Goal: Task Accomplishment & Management: Complete application form

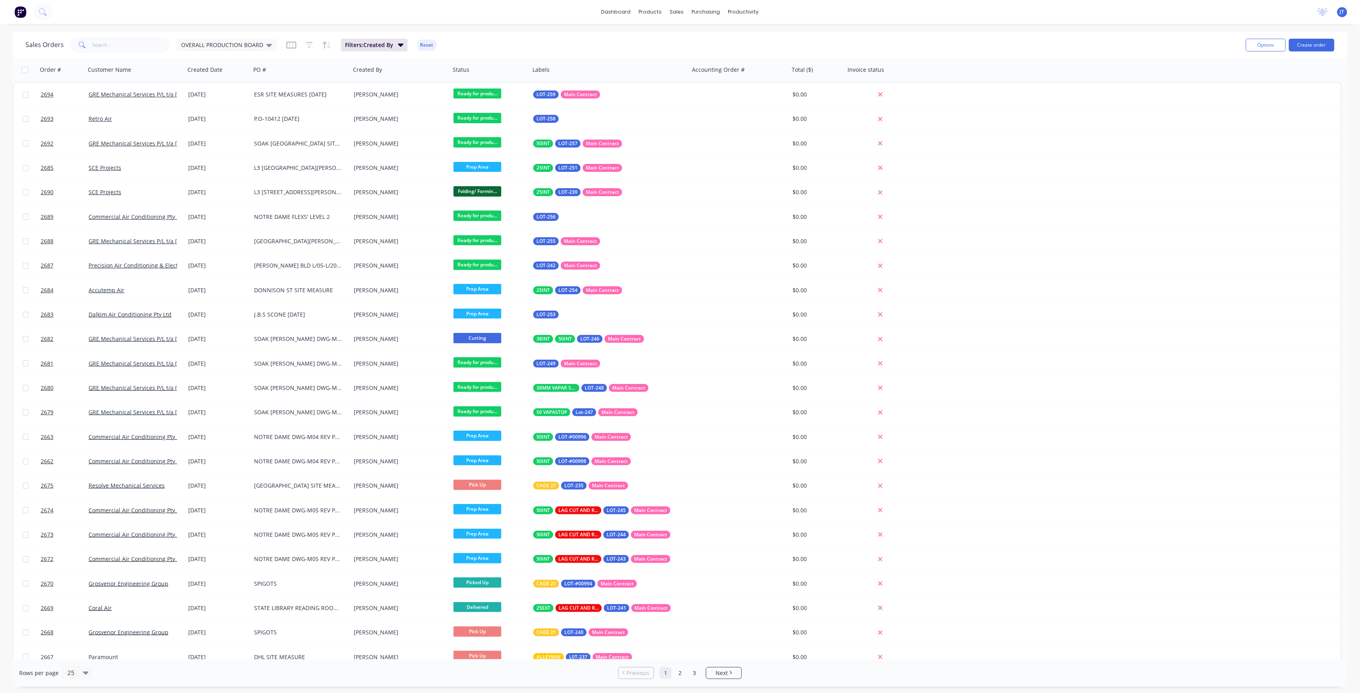
click at [254, 38] on div "Sales Orders OVERALL PRODUCTION BOARD" at bounding box center [151, 45] width 251 height 16
click at [260, 42] on span "OVERALL PRODUCTION BOARD" at bounding box center [222, 45] width 82 height 8
click at [240, 108] on button "None" at bounding box center [224, 112] width 91 height 9
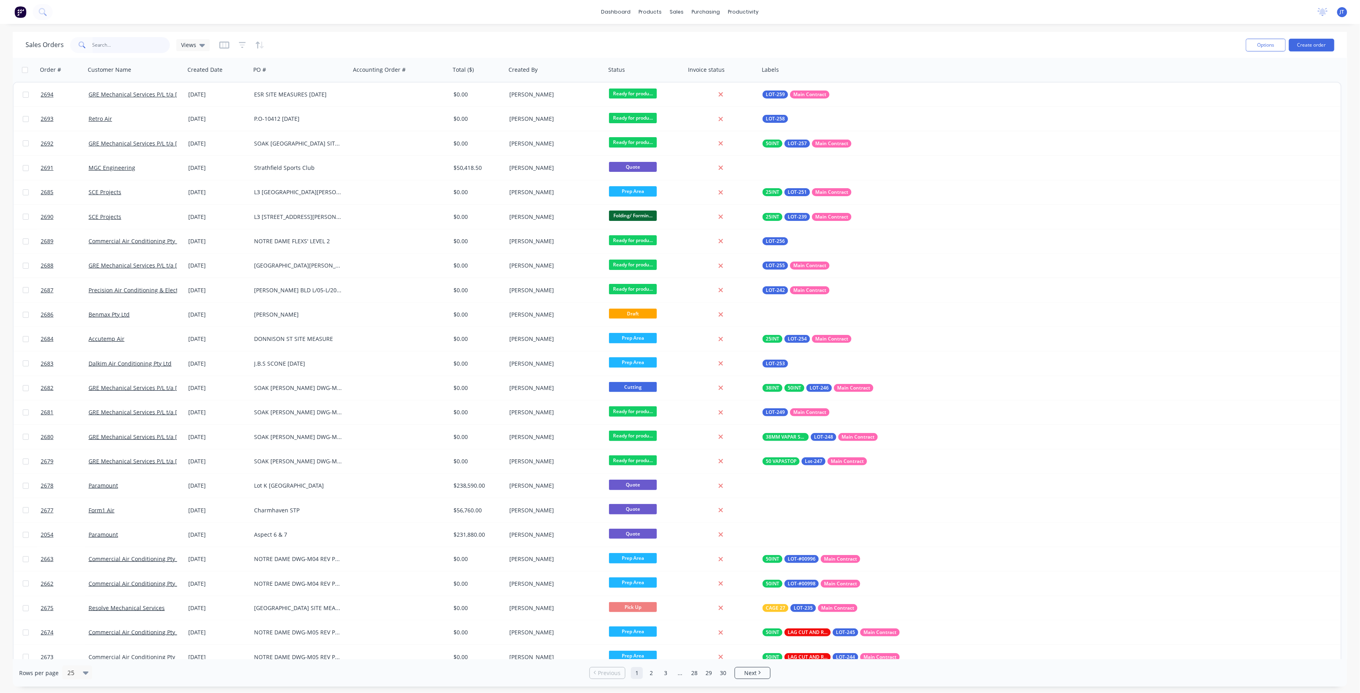
click at [128, 44] on input "text" at bounding box center [131, 45] width 78 height 16
click at [1316, 39] on button "Create order" at bounding box center [1311, 45] width 45 height 13
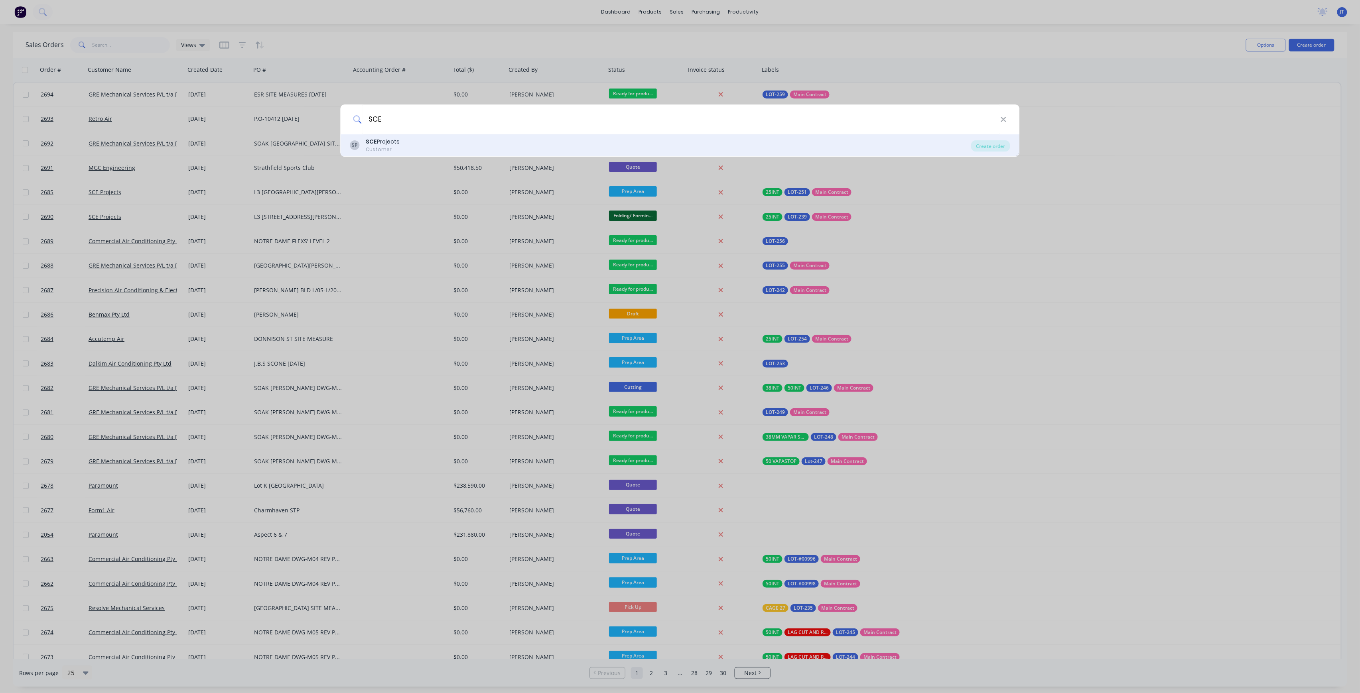
type input "SCE"
click at [720, 148] on div "SP SCE Projects Customer" at bounding box center [660, 146] width 621 height 16
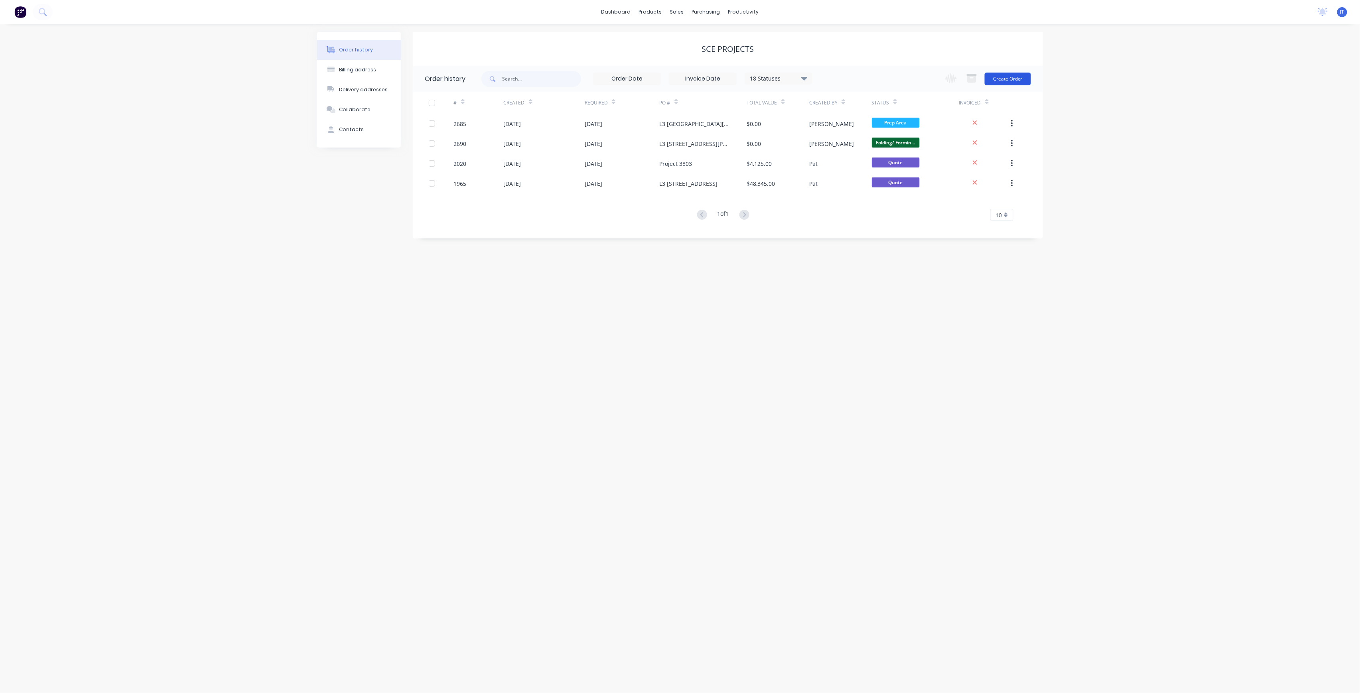
click at [1011, 81] on button "Create Order" at bounding box center [1007, 79] width 46 height 13
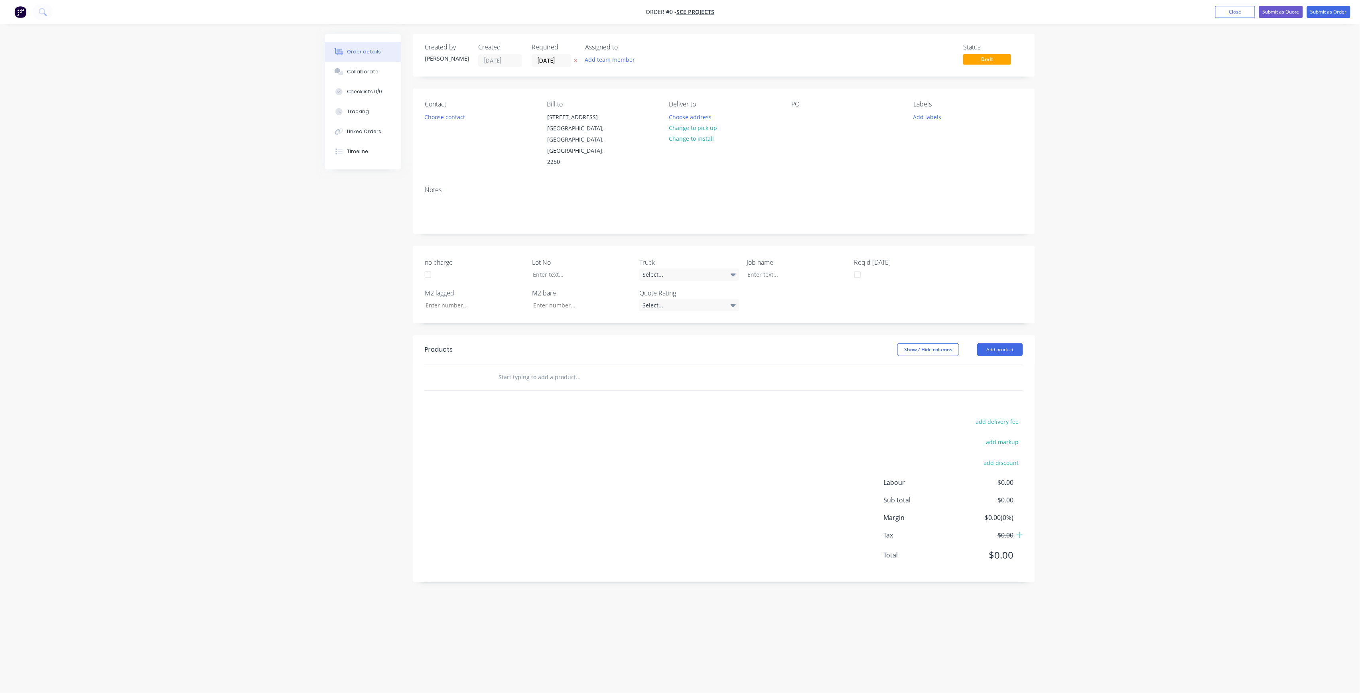
click at [635, 65] on div "Add team member" at bounding box center [610, 59] width 59 height 11
click at [646, 102] on div "[PERSON_NAME] (You)" at bounding box center [650, 104] width 80 height 8
click at [644, 158] on div "[PERSON_NAME]" at bounding box center [650, 159] width 80 height 8
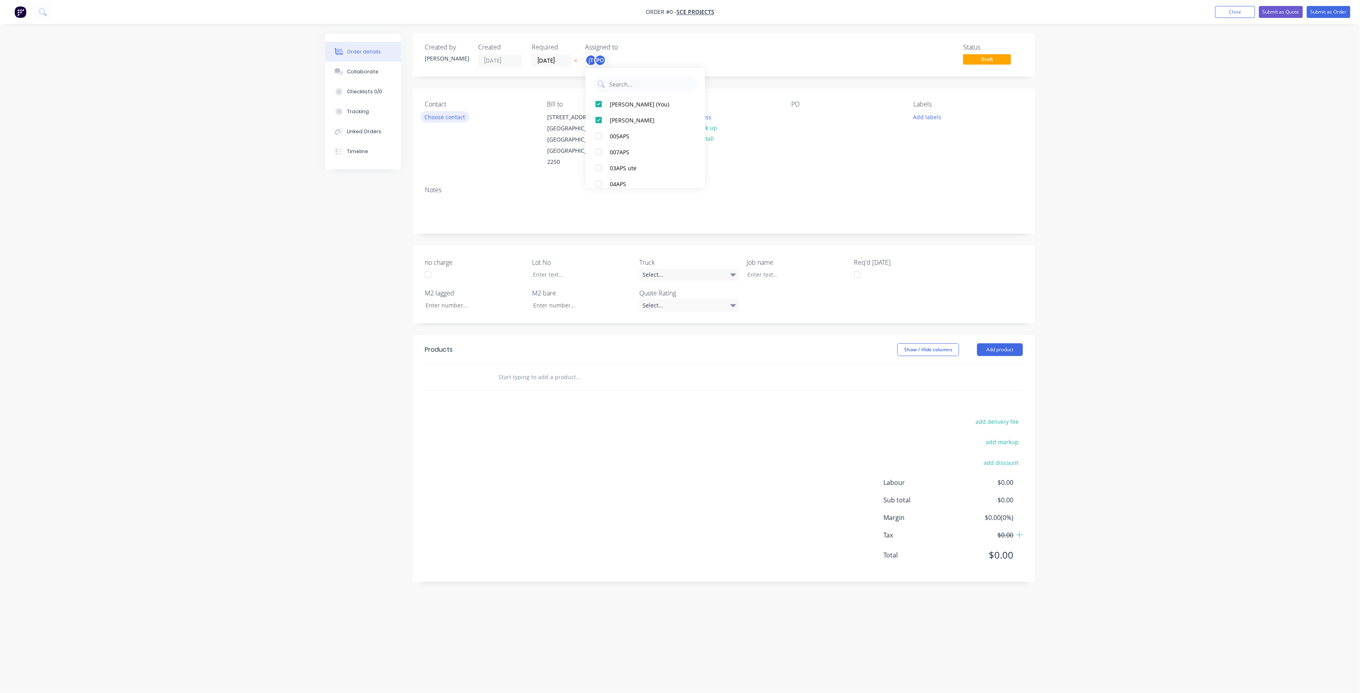
click at [442, 117] on div "Order details Collaborate Checklists 0/0 Tracking Linked Orders Timeline Order …" at bounding box center [680, 331] width 726 height 595
click at [444, 118] on button "Choose contact" at bounding box center [444, 116] width 49 height 11
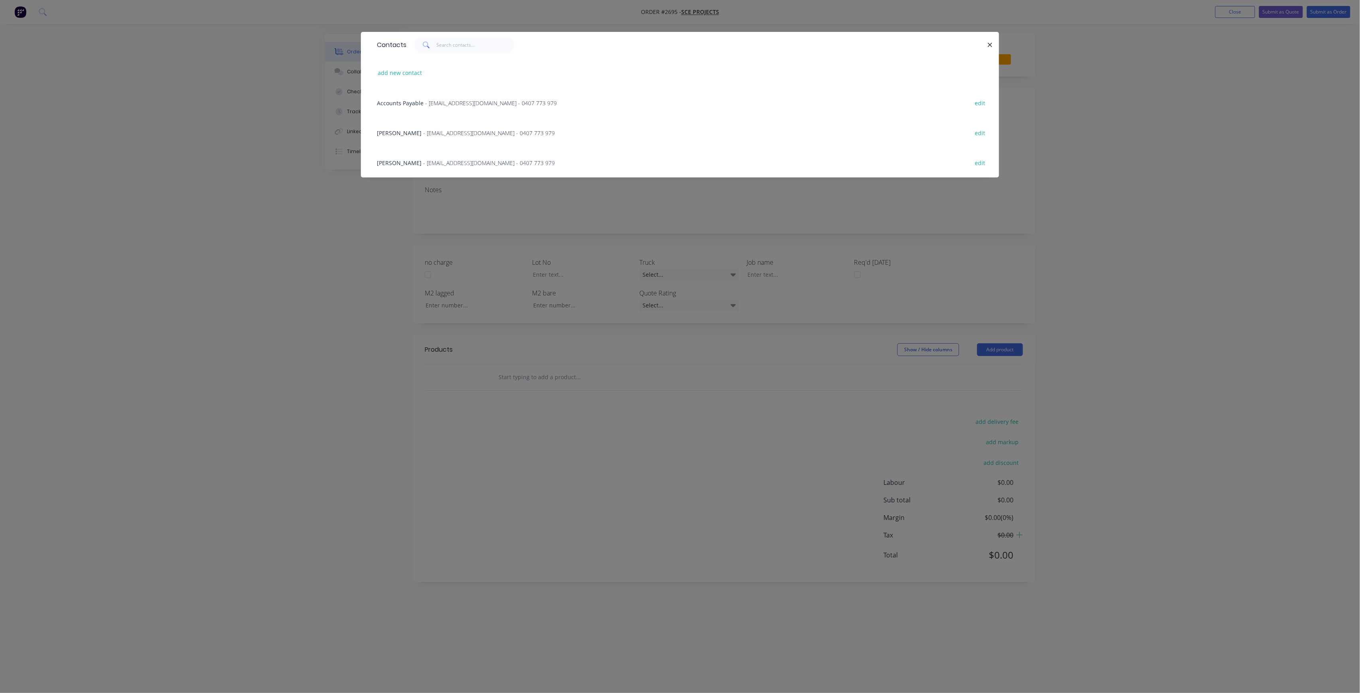
click at [485, 136] on div "[PERSON_NAME] - [PERSON_NAME][EMAIL_ADDRESS][DOMAIN_NAME] - 0407 773 979" at bounding box center [466, 133] width 178 height 8
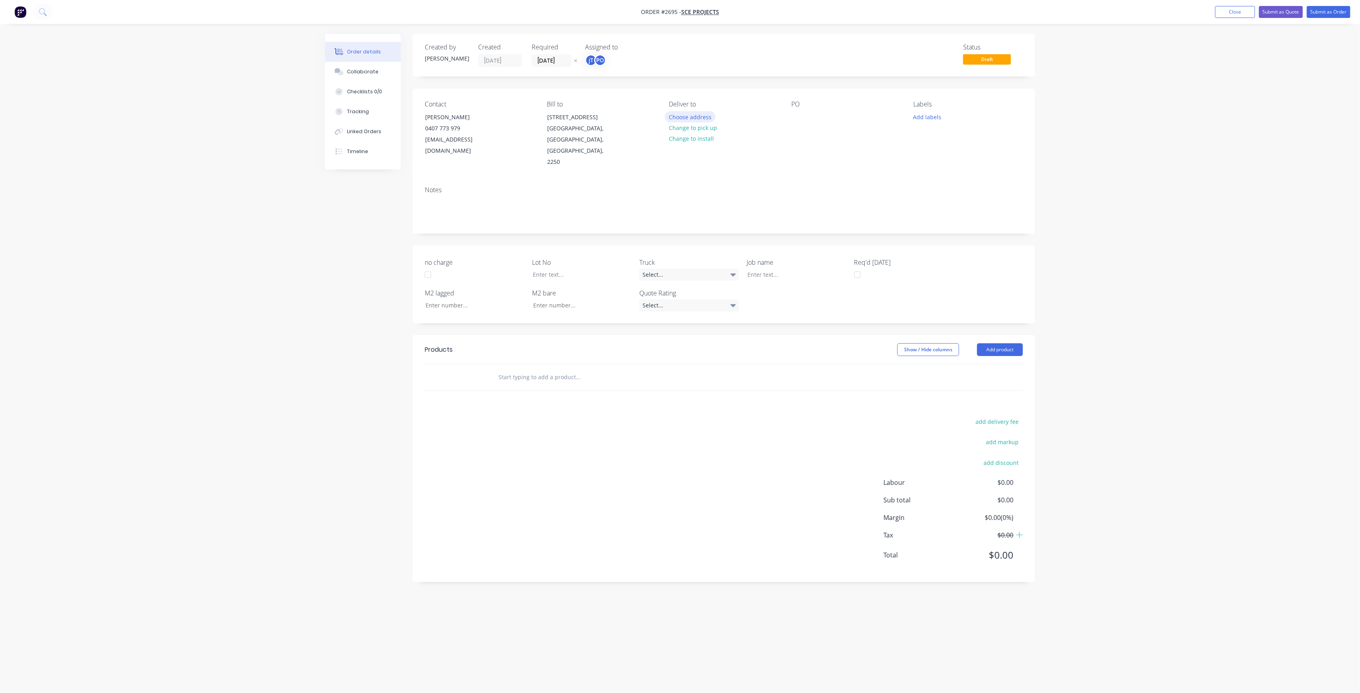
click at [688, 120] on button "Choose address" at bounding box center [690, 116] width 51 height 11
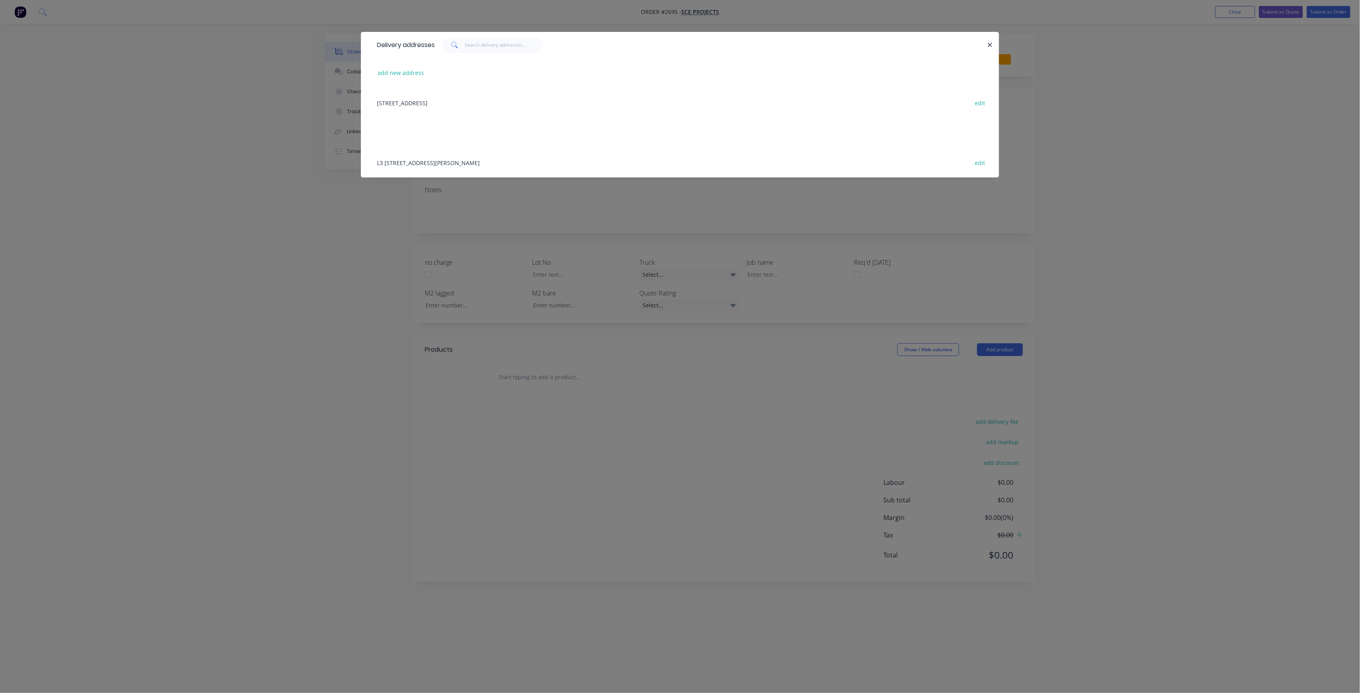
click at [504, 167] on div "L3 [STREET_ADDRESS][PERSON_NAME] edit" at bounding box center [680, 163] width 614 height 30
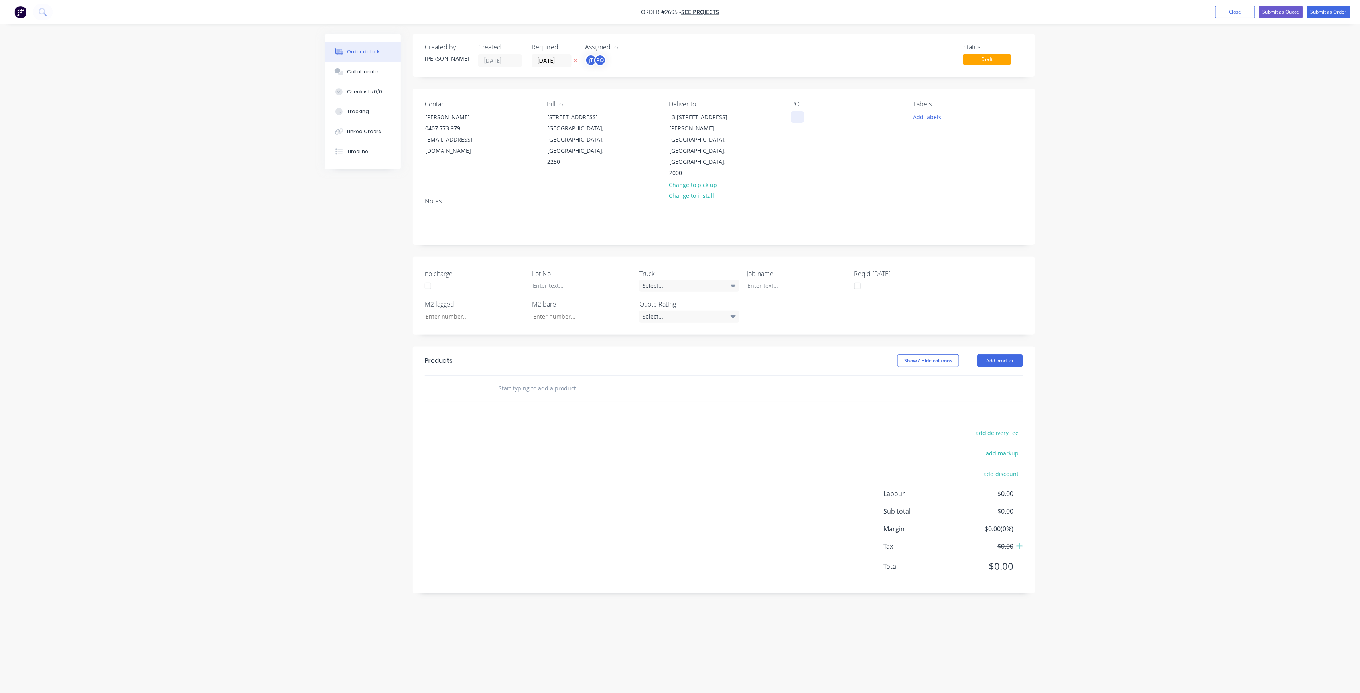
click at [801, 120] on div at bounding box center [797, 117] width 13 height 12
drag, startPoint x: 862, startPoint y: 130, endPoint x: 746, endPoint y: 105, distance: 118.2
click at [746, 105] on div "Contact [PERSON_NAME] [PHONE_NUMBER] [EMAIL_ADDRESS][DOMAIN_NAME] Bill to [STRE…" at bounding box center [724, 140] width 622 height 102
copy div "L3 [PERSON_NAME] ST PAC 3.5 SITE MEASURE [DATE]"
click at [778, 280] on div at bounding box center [791, 286] width 100 height 12
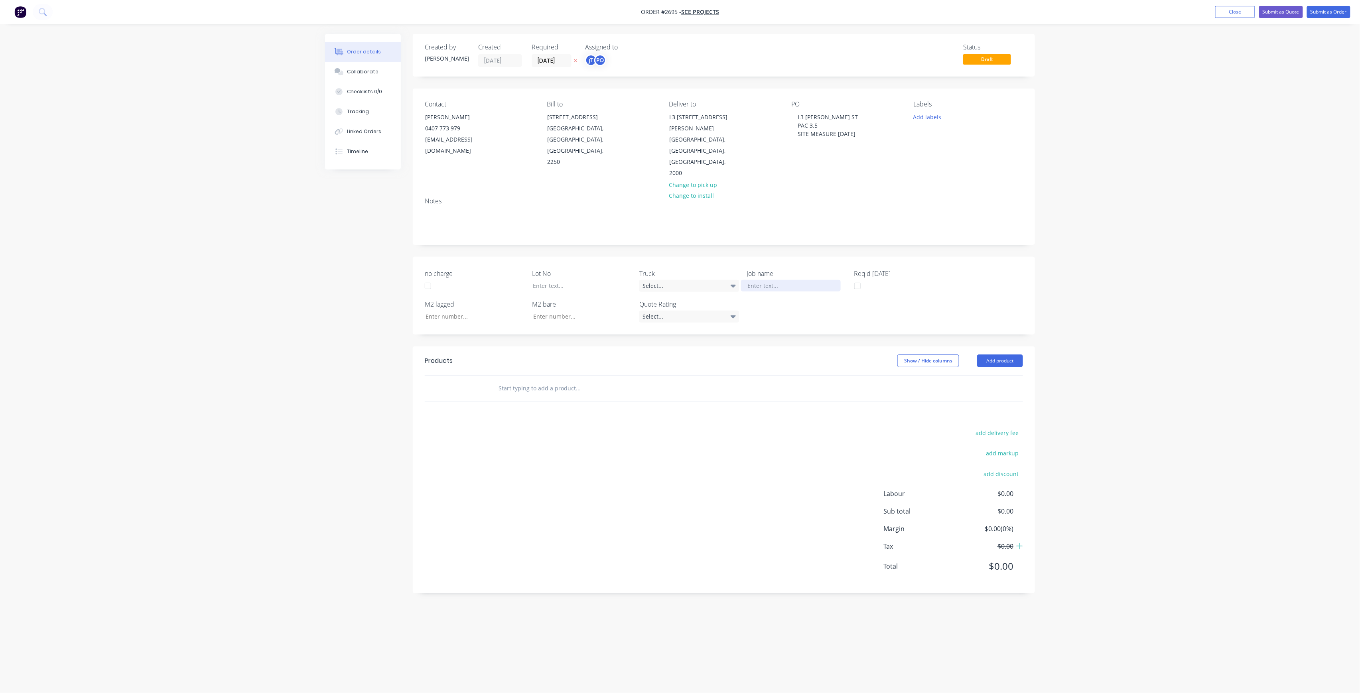
paste div
click at [797, 280] on div "L3 [PERSON_NAME] STPAC 3.5 SITE MEASURE [DATE]" at bounding box center [791, 290] width 100 height 20
drag, startPoint x: 771, startPoint y: 271, endPoint x: 788, endPoint y: 271, distance: 16.7
click at [773, 280] on div "L3 [PERSON_NAME] ST PAC 3.5 SITE MEASURE [DATE]" at bounding box center [791, 290] width 100 height 20
click at [609, 280] on div at bounding box center [576, 286] width 100 height 12
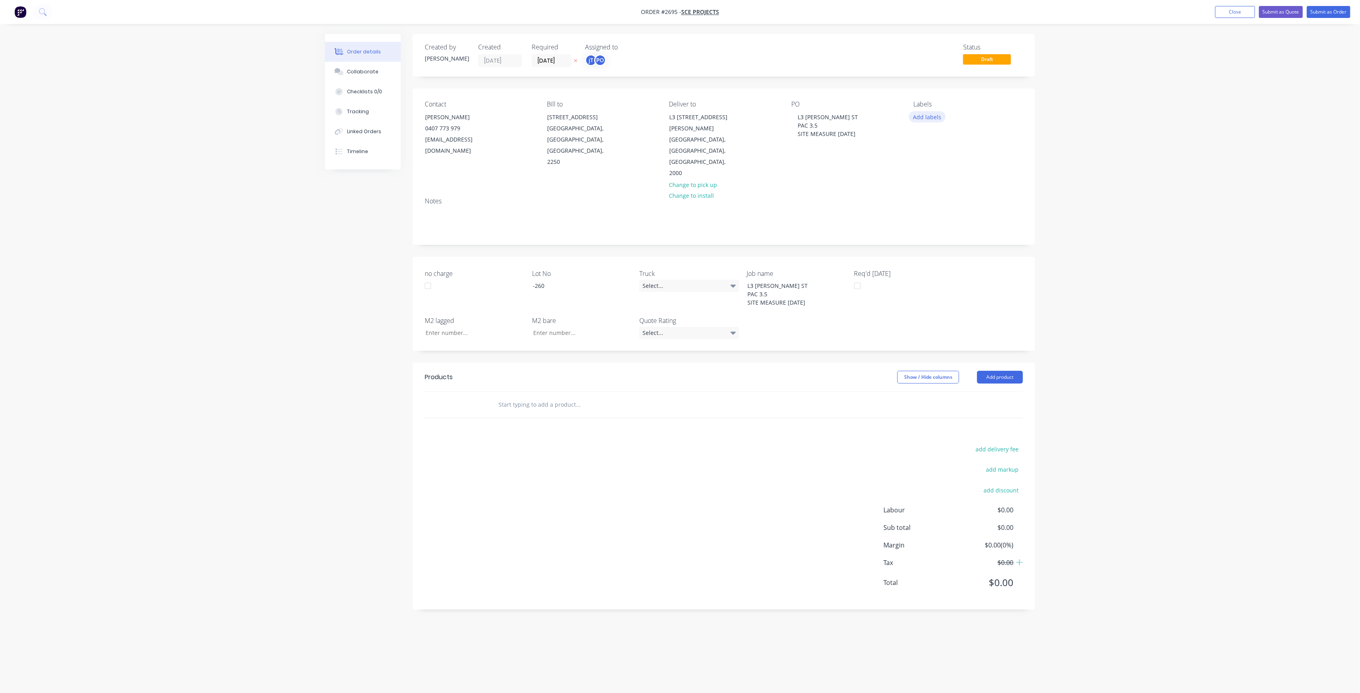
click at [930, 120] on button "Add labels" at bounding box center [927, 116] width 37 height 11
click at [972, 160] on button "Create new label" at bounding box center [973, 164] width 104 height 12
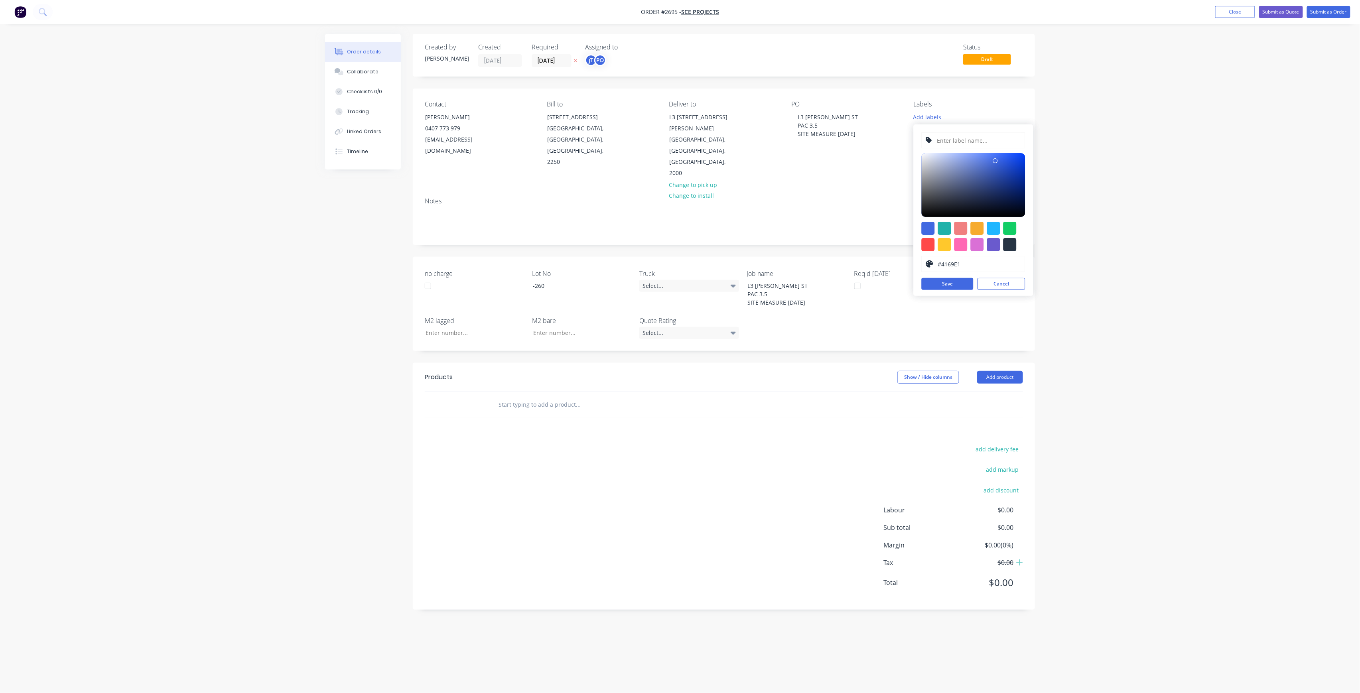
click at [966, 141] on input "text" at bounding box center [978, 140] width 85 height 15
type input "LOT-260"
click at [954, 288] on button "Save" at bounding box center [947, 284] width 52 height 12
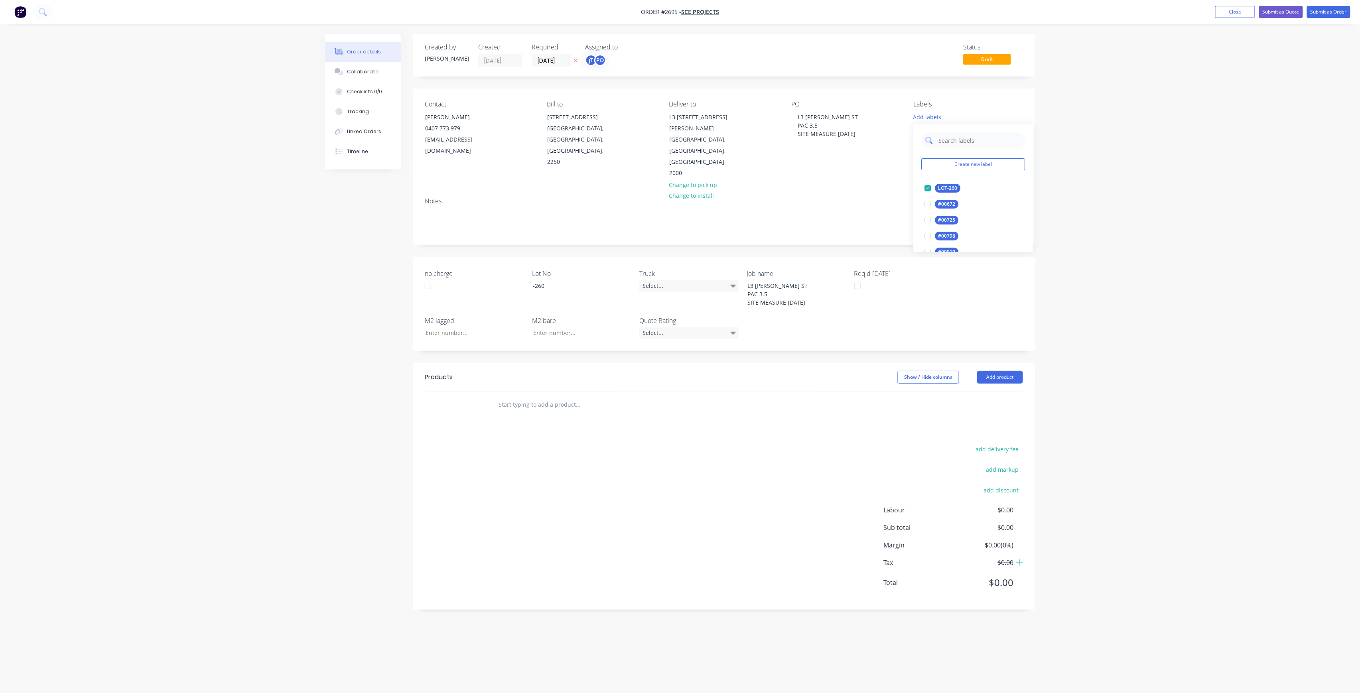
click at [969, 145] on input "text" at bounding box center [979, 140] width 83 height 16
click at [947, 216] on div "25INT" at bounding box center [945, 220] width 20 height 9
click at [965, 141] on input "25" at bounding box center [979, 137] width 83 height 16
click at [970, 141] on input "25" at bounding box center [979, 137] width 83 height 16
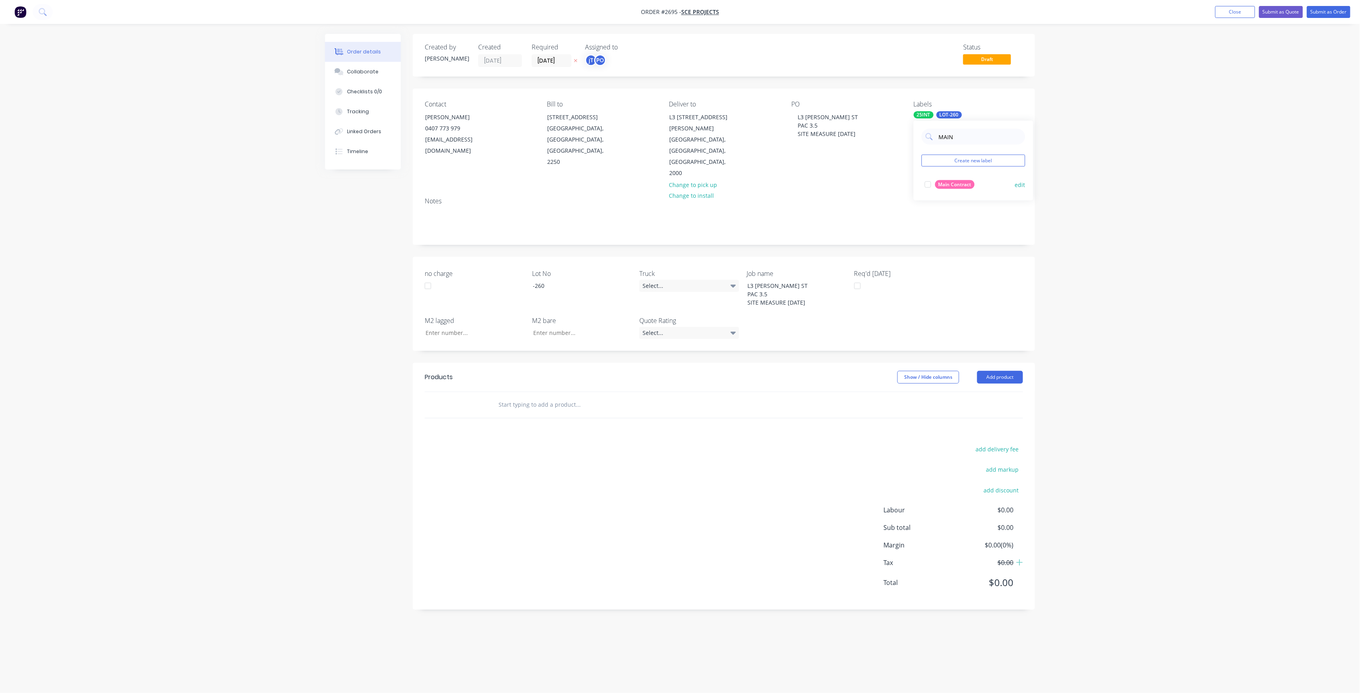
type input "MAIN"
click at [939, 181] on div "Main Contract" at bounding box center [954, 184] width 39 height 9
click at [1092, 150] on div "Order details Collaborate Checklists 0/0 Tracking Linked Orders Timeline Order …" at bounding box center [680, 346] width 1360 height 693
click at [597, 397] on input "text" at bounding box center [577, 405] width 159 height 16
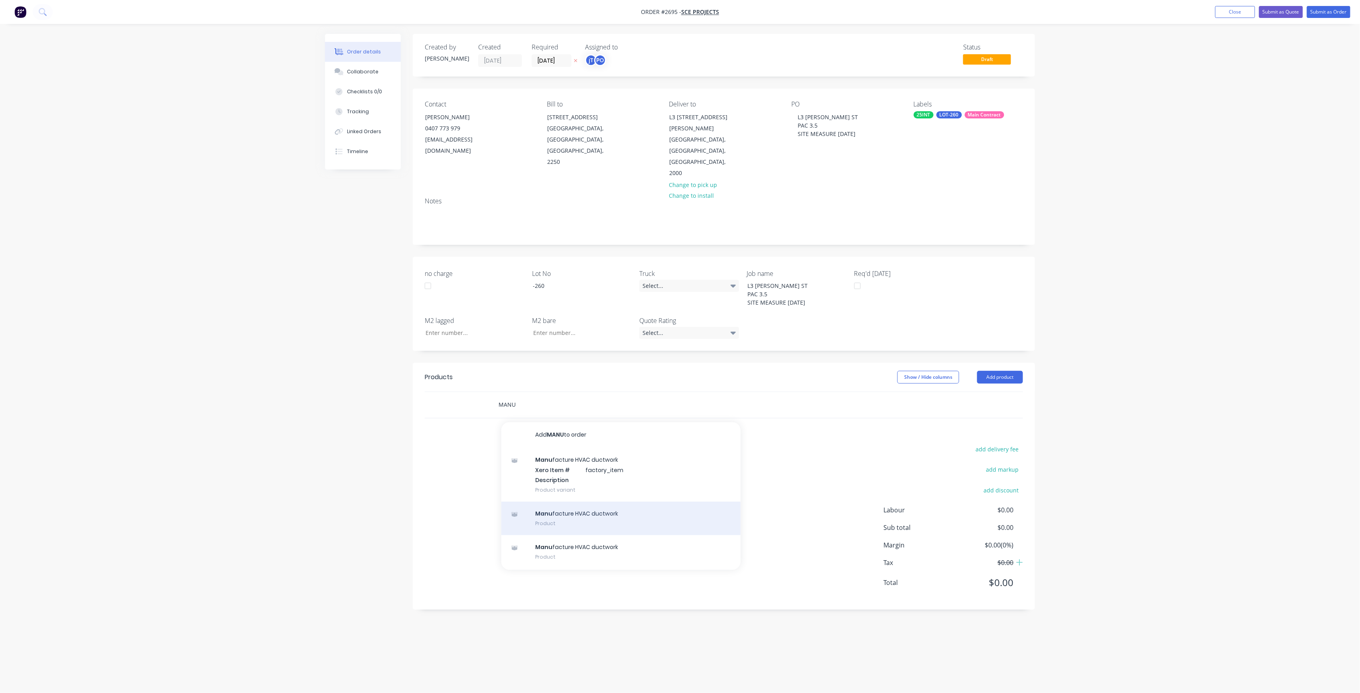
type input "MANU"
click at [575, 502] on div "Manu facture HVAC ductwork Product" at bounding box center [620, 518] width 239 height 33
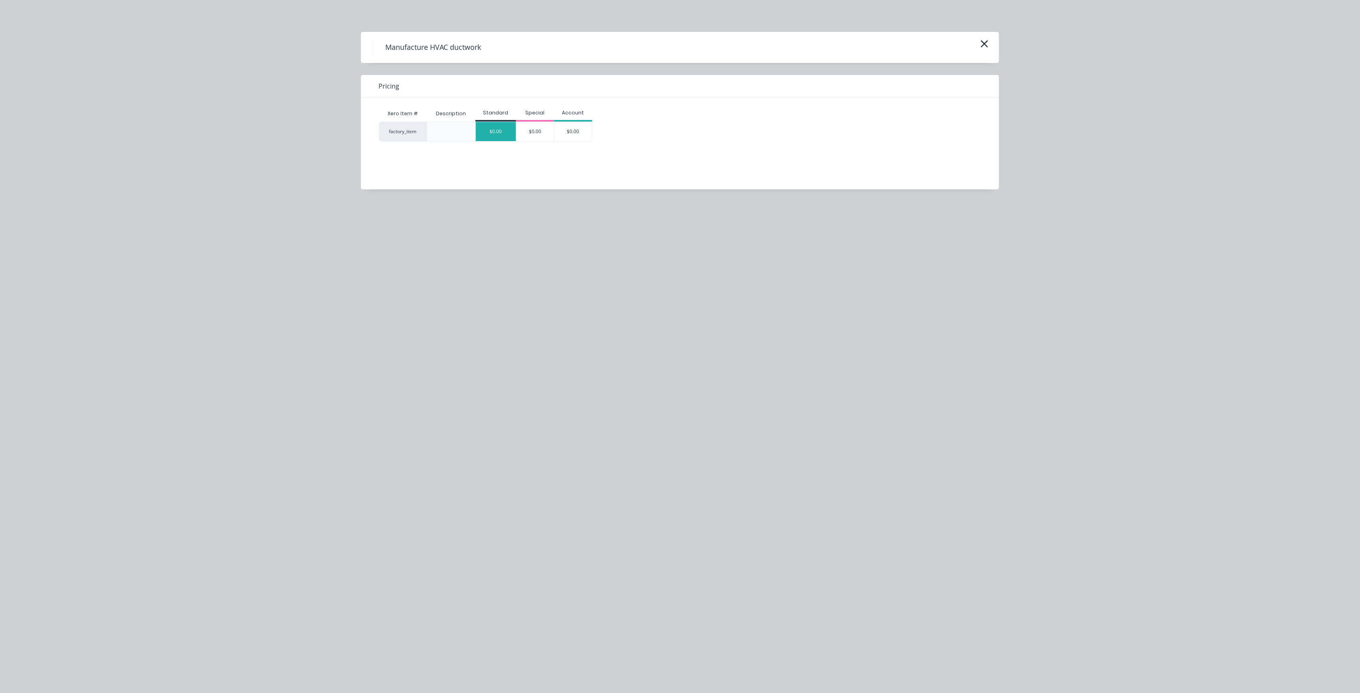
click at [490, 140] on div "$0.00" at bounding box center [496, 131] width 40 height 19
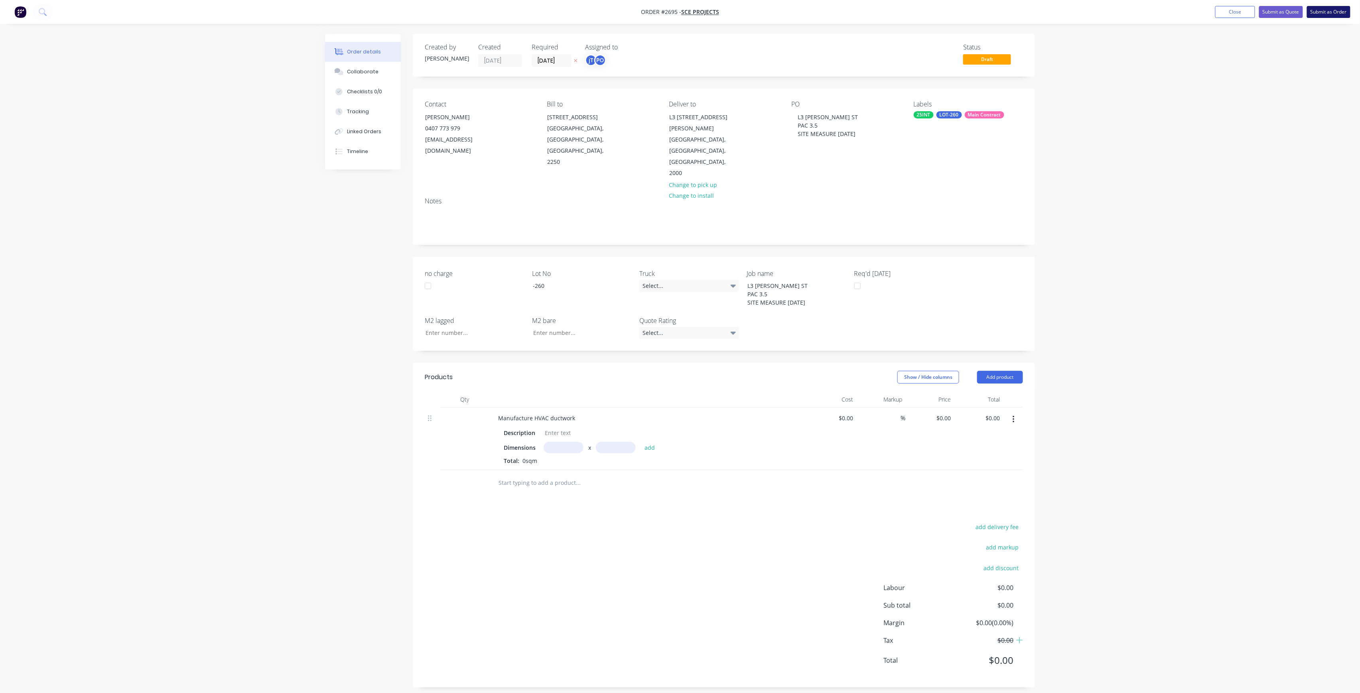
click at [1320, 6] on button "Submit as Order" at bounding box center [1328, 12] width 43 height 12
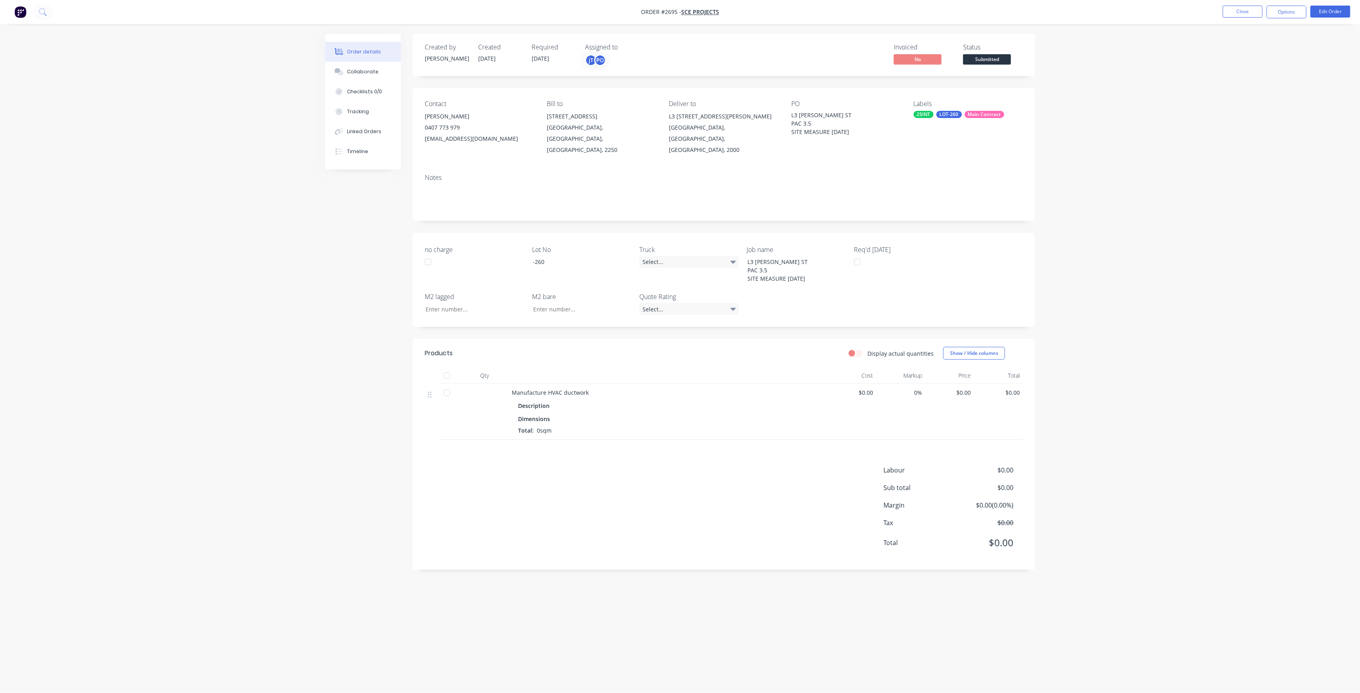
click at [994, 57] on span "Submitted" at bounding box center [987, 59] width 48 height 10
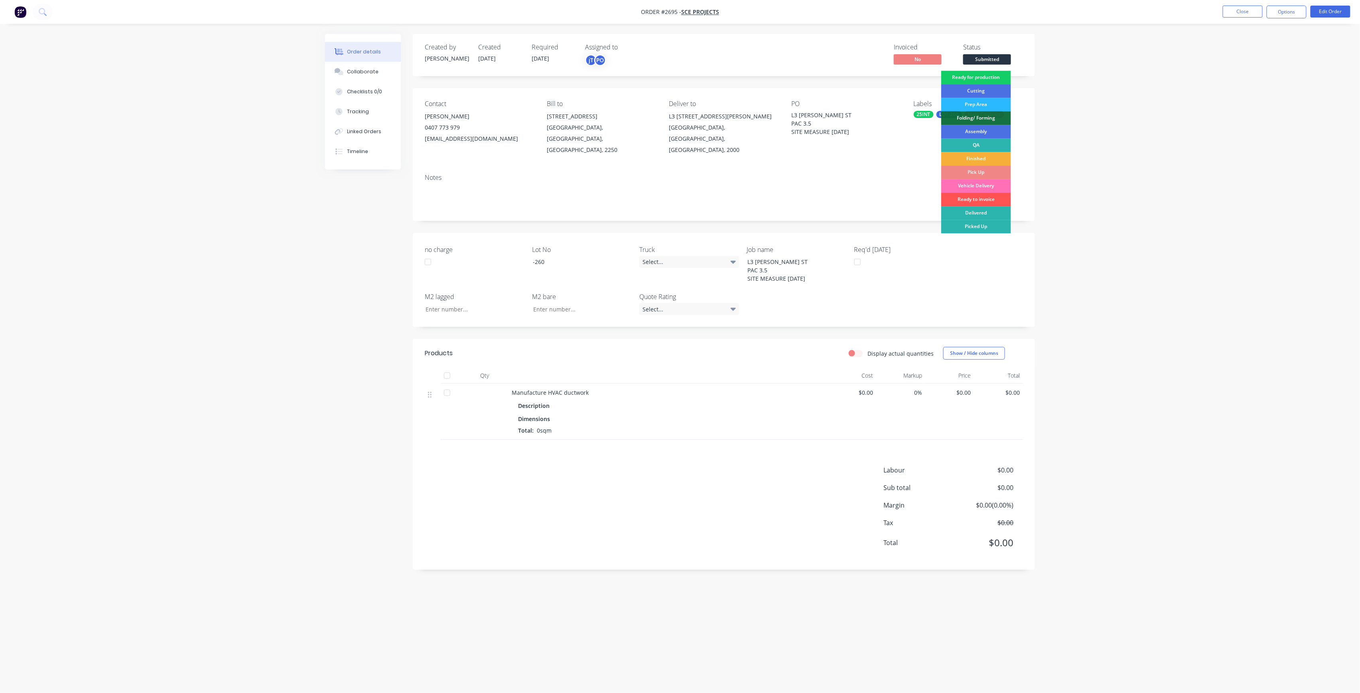
drag, startPoint x: 990, startPoint y: 76, endPoint x: 1055, endPoint y: 76, distance: 64.6
click at [991, 76] on div "Ready for production" at bounding box center [976, 78] width 70 height 14
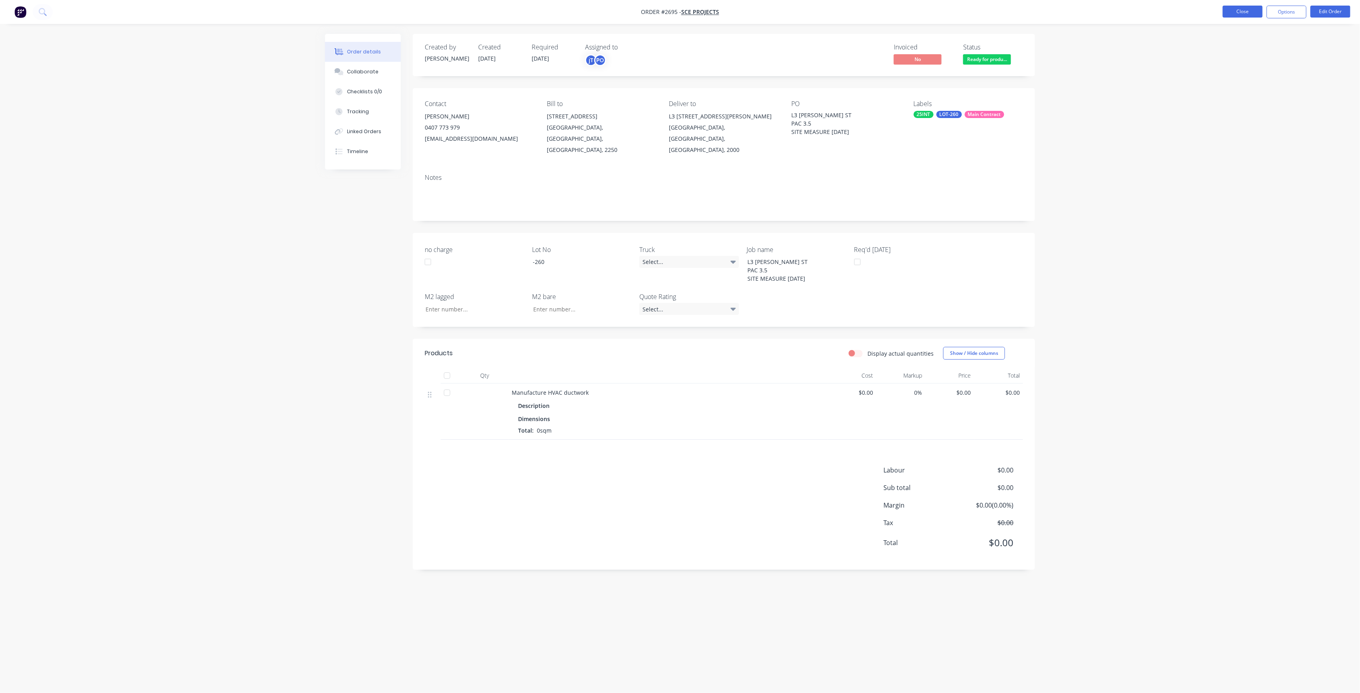
click at [1257, 14] on button "Close" at bounding box center [1242, 12] width 40 height 12
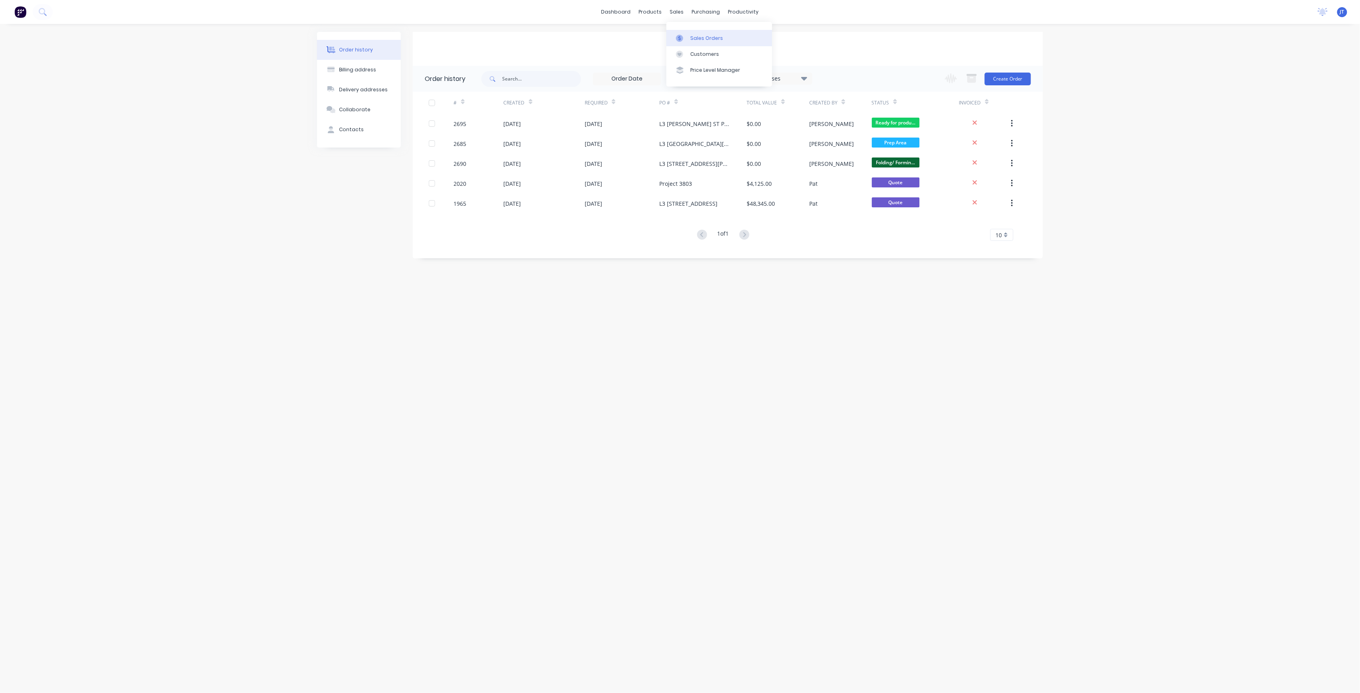
click at [687, 37] on div at bounding box center [682, 38] width 12 height 7
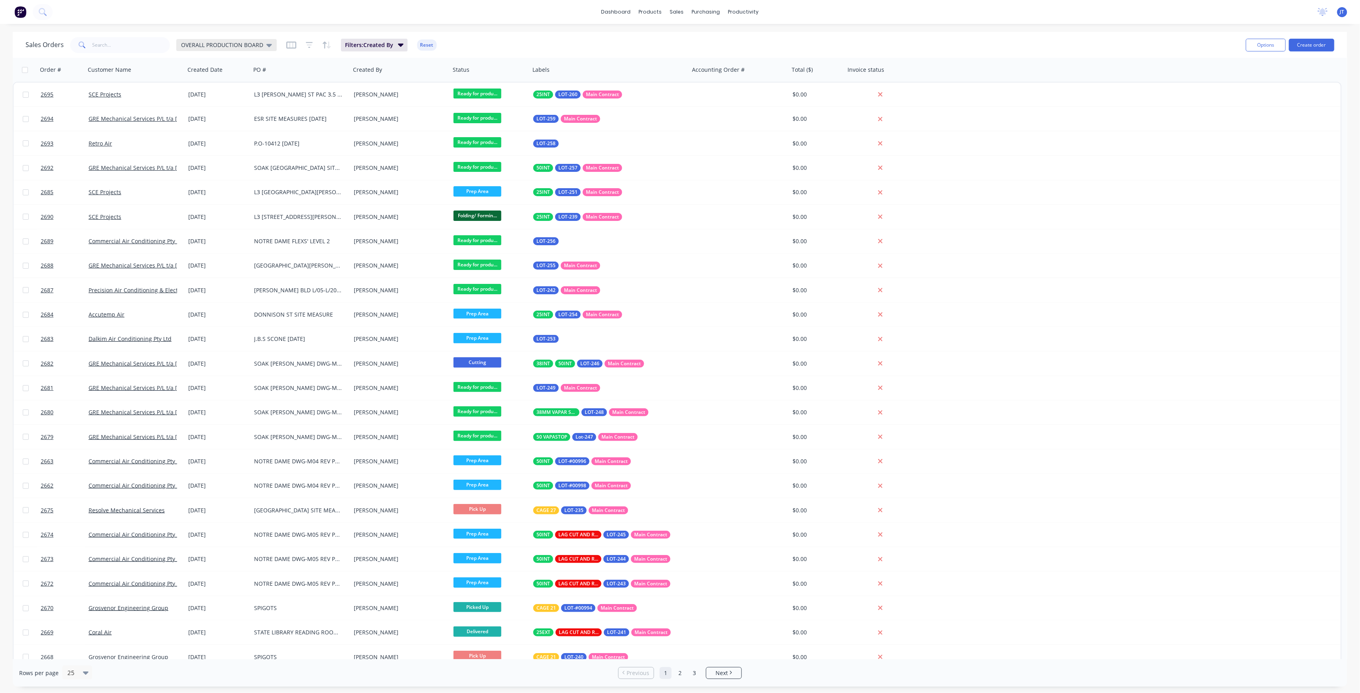
click at [238, 48] on span "OVERALL PRODUCTION BOARD" at bounding box center [222, 45] width 82 height 8
click at [198, 114] on button "None" at bounding box center [224, 112] width 91 height 9
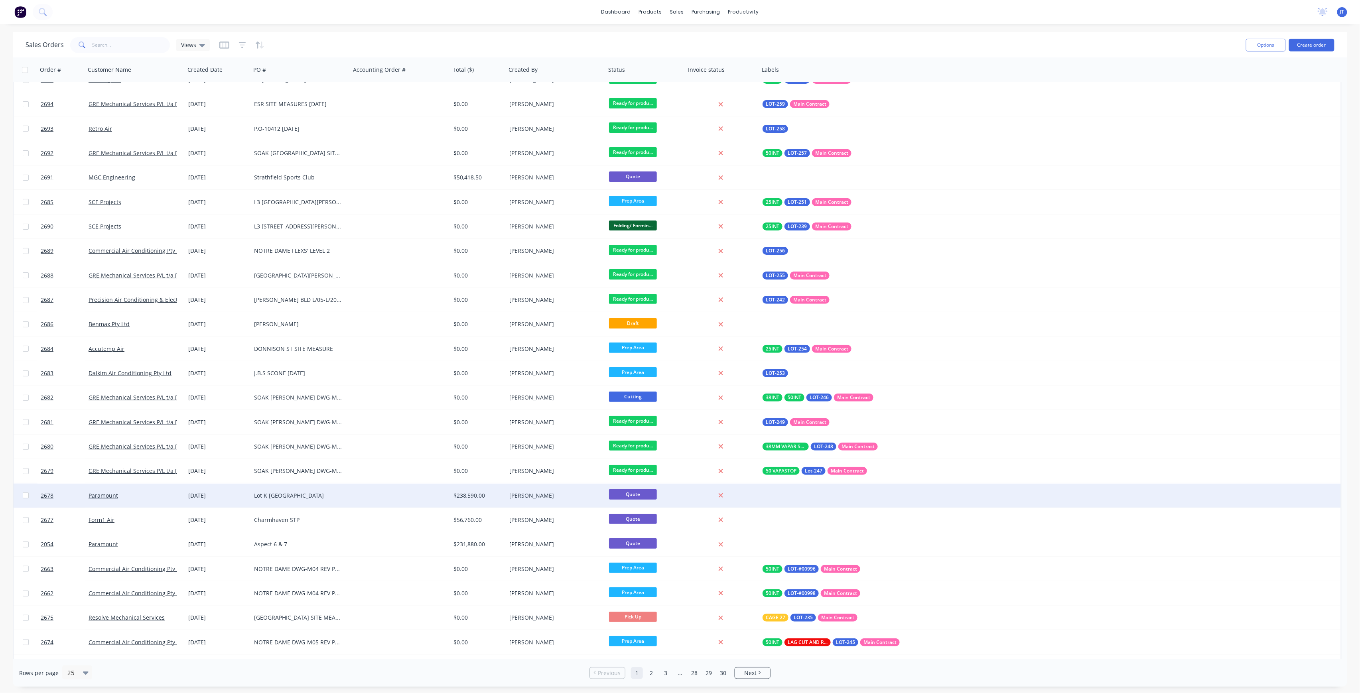
scroll to position [33, 0]
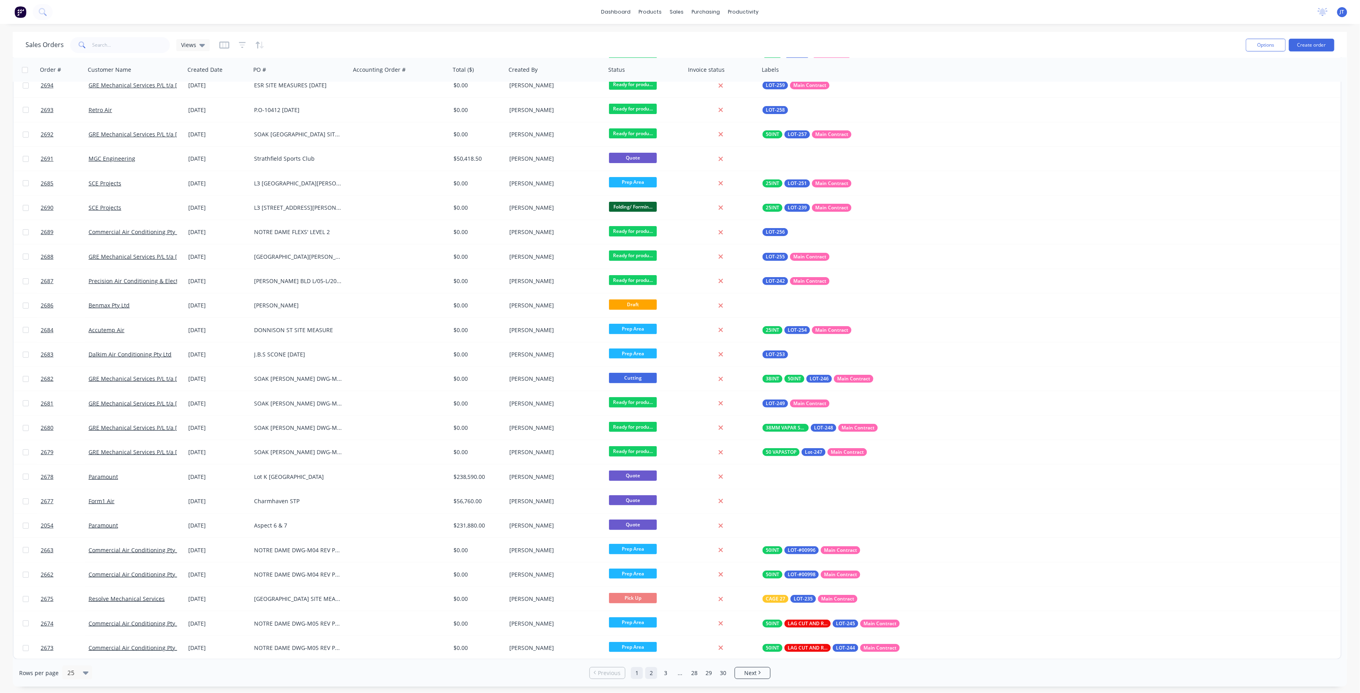
click at [648, 672] on link "2" at bounding box center [651, 673] width 12 height 12
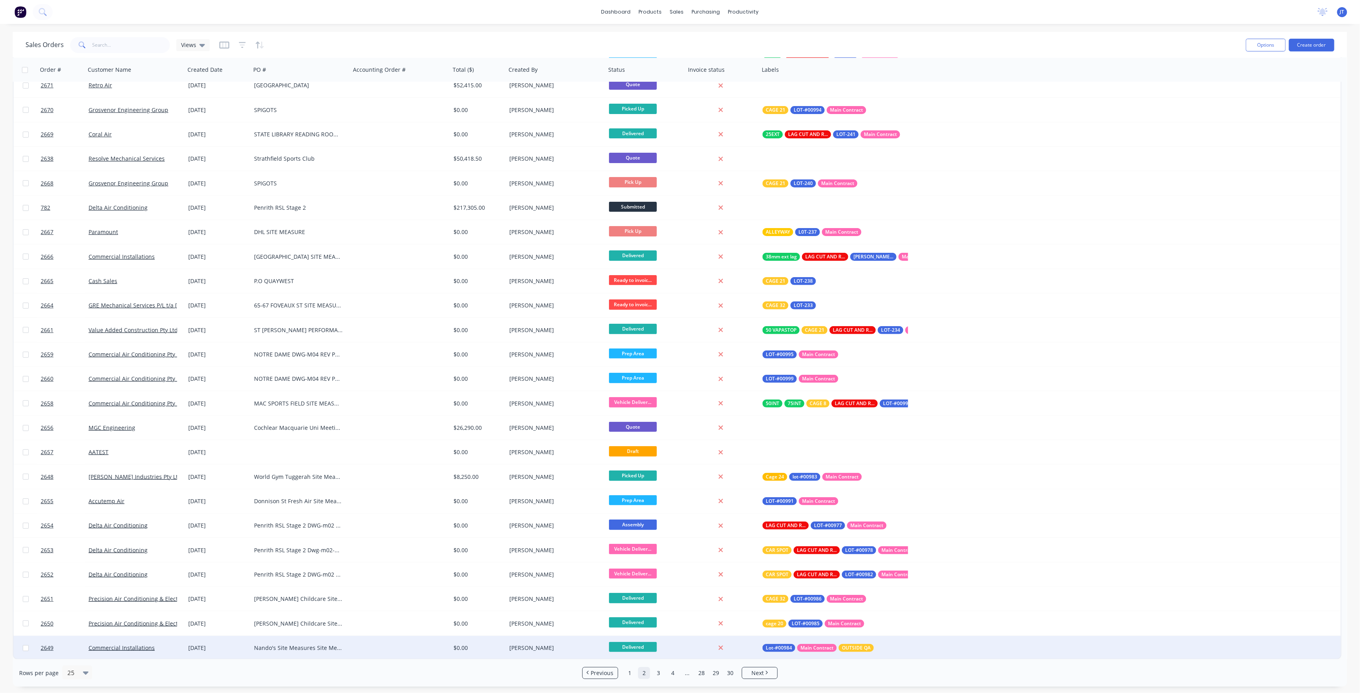
click at [535, 644] on div "[PERSON_NAME]" at bounding box center [553, 648] width 89 height 8
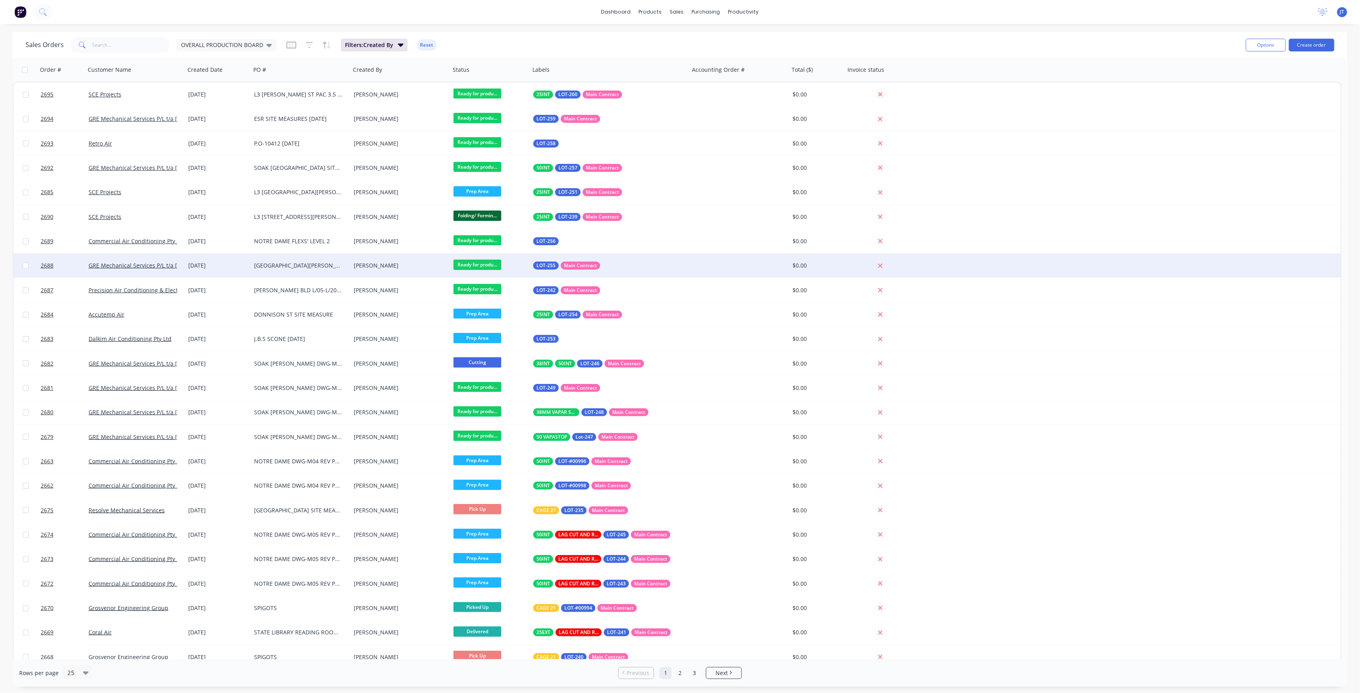
scroll to position [33, 0]
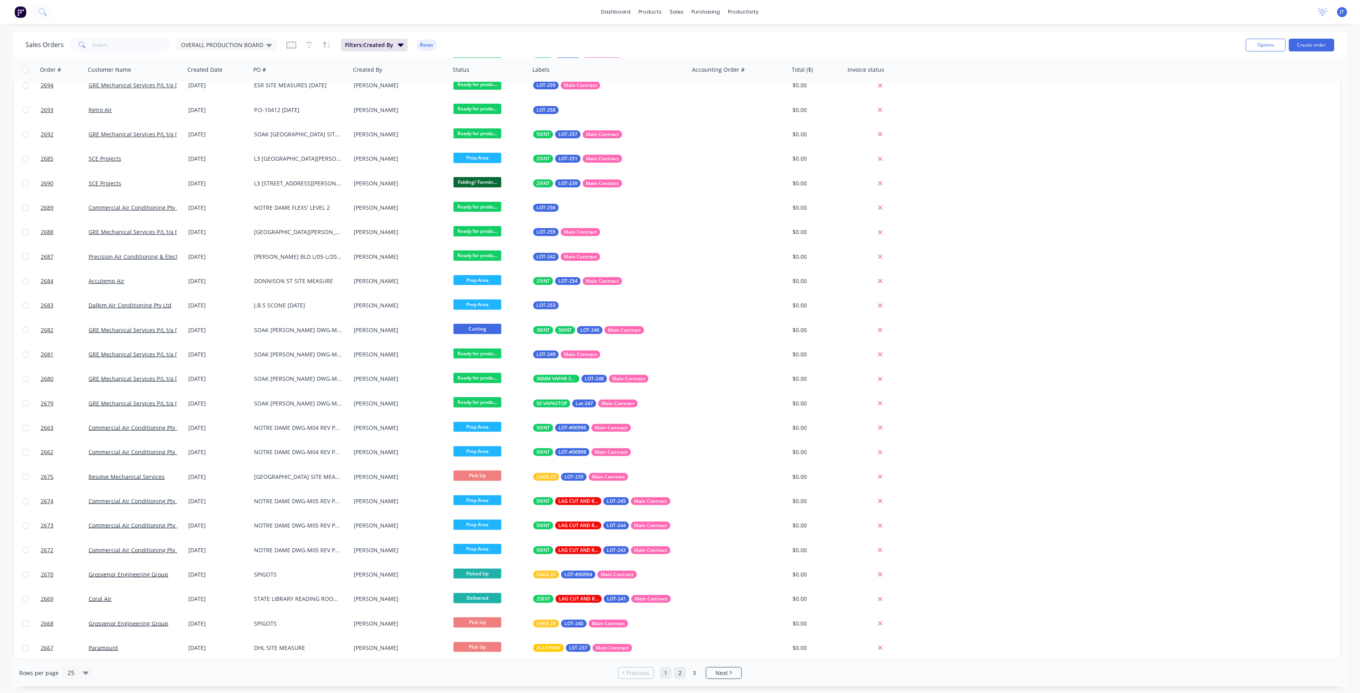
click at [683, 672] on link "2" at bounding box center [680, 673] width 12 height 12
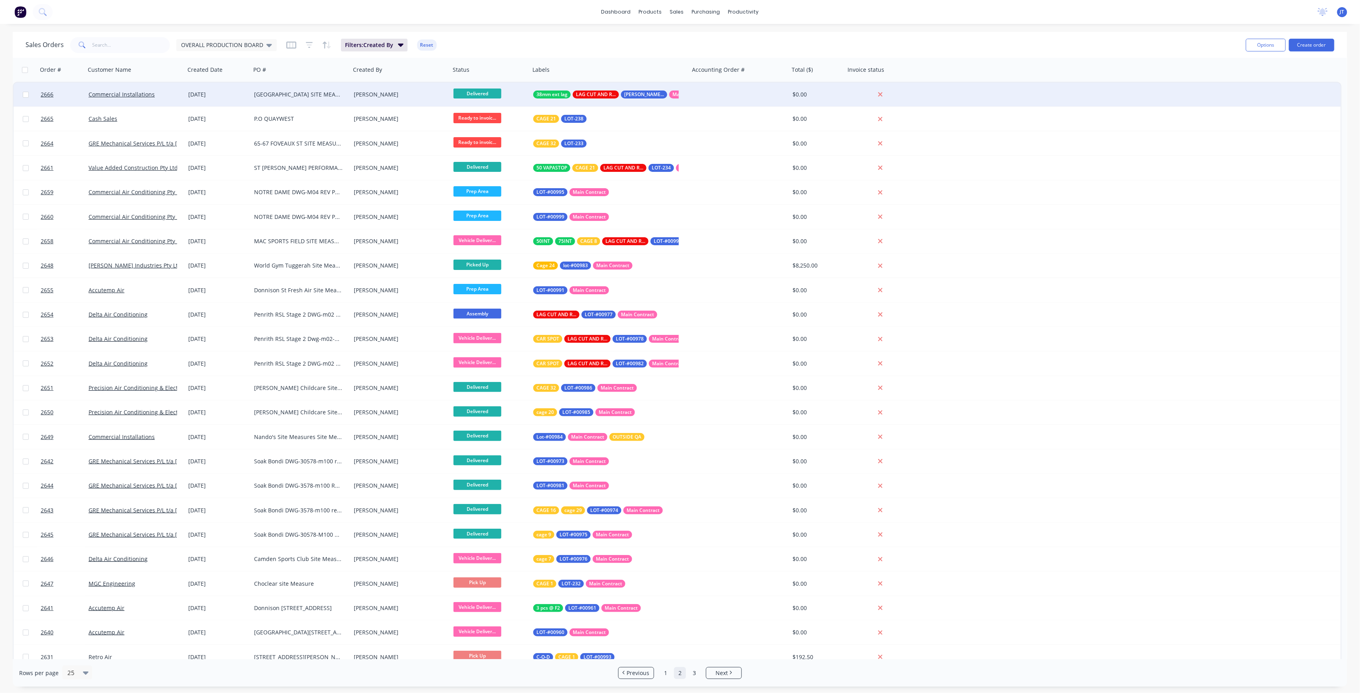
click at [289, 98] on div "[GEOGRAPHIC_DATA] SITE MEASURE" at bounding box center [301, 95] width 100 height 24
